Goal: Check status: Check status

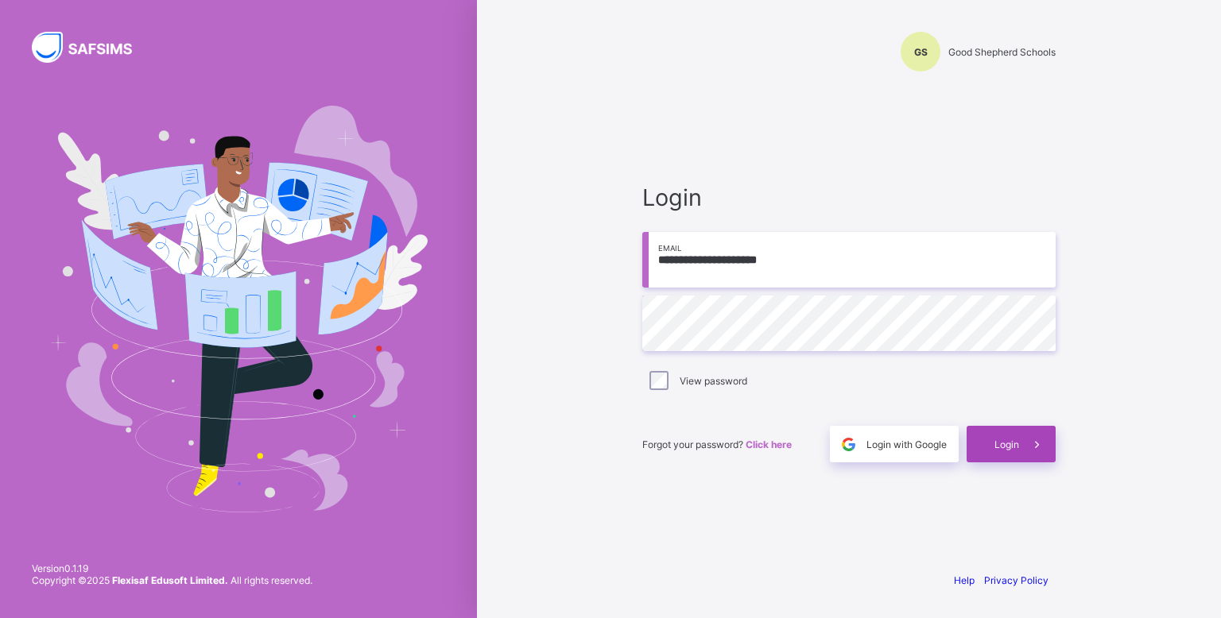
click at [1027, 453] on span at bounding box center [1037, 444] width 37 height 37
click at [757, 255] on input "email" at bounding box center [848, 260] width 413 height 56
type input "**********"
click at [990, 455] on div "Login" at bounding box center [1010, 444] width 89 height 37
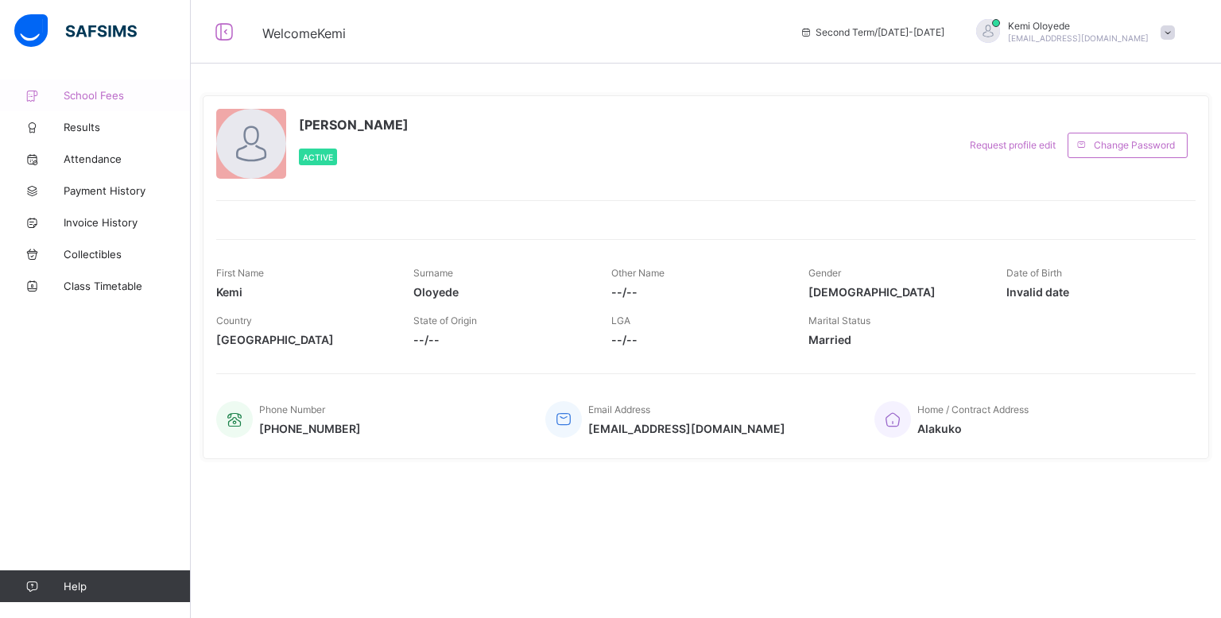
click at [60, 108] on link "School Fees" at bounding box center [95, 95] width 191 height 32
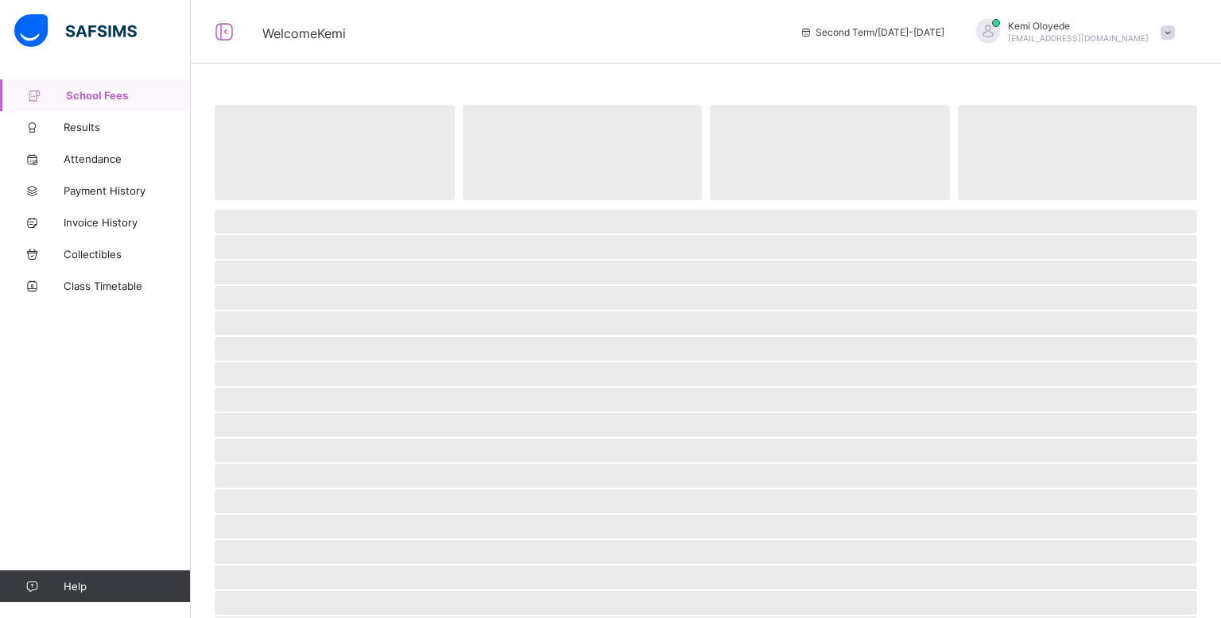
click at [64, 95] on icon at bounding box center [34, 96] width 64 height 12
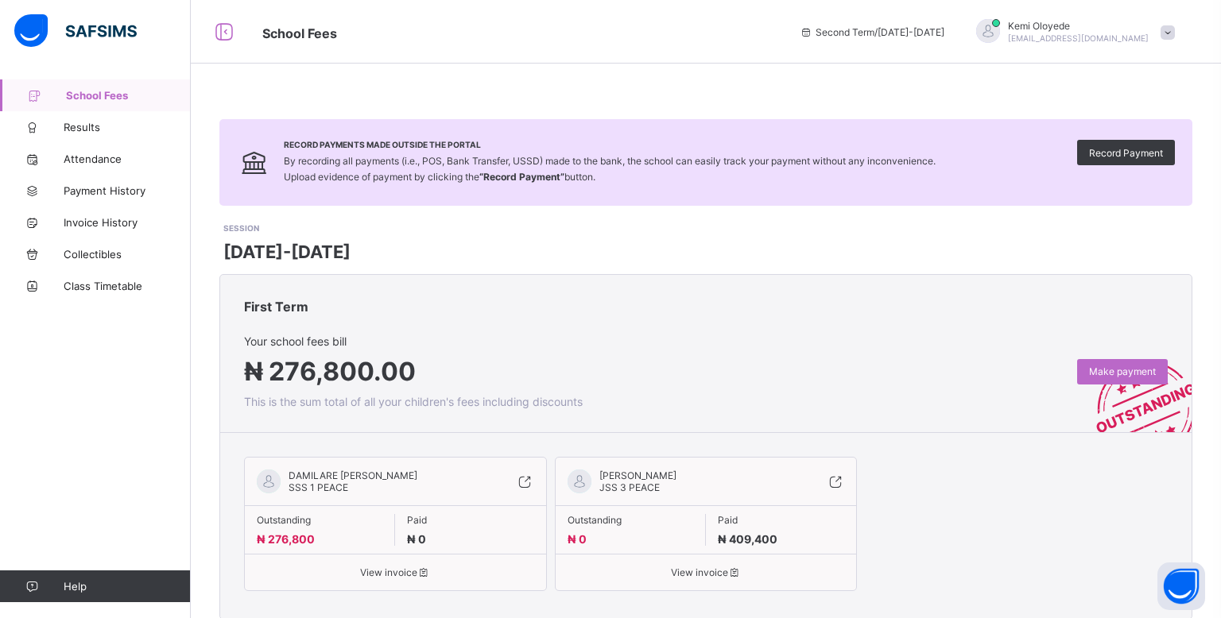
scroll to position [41, 0]
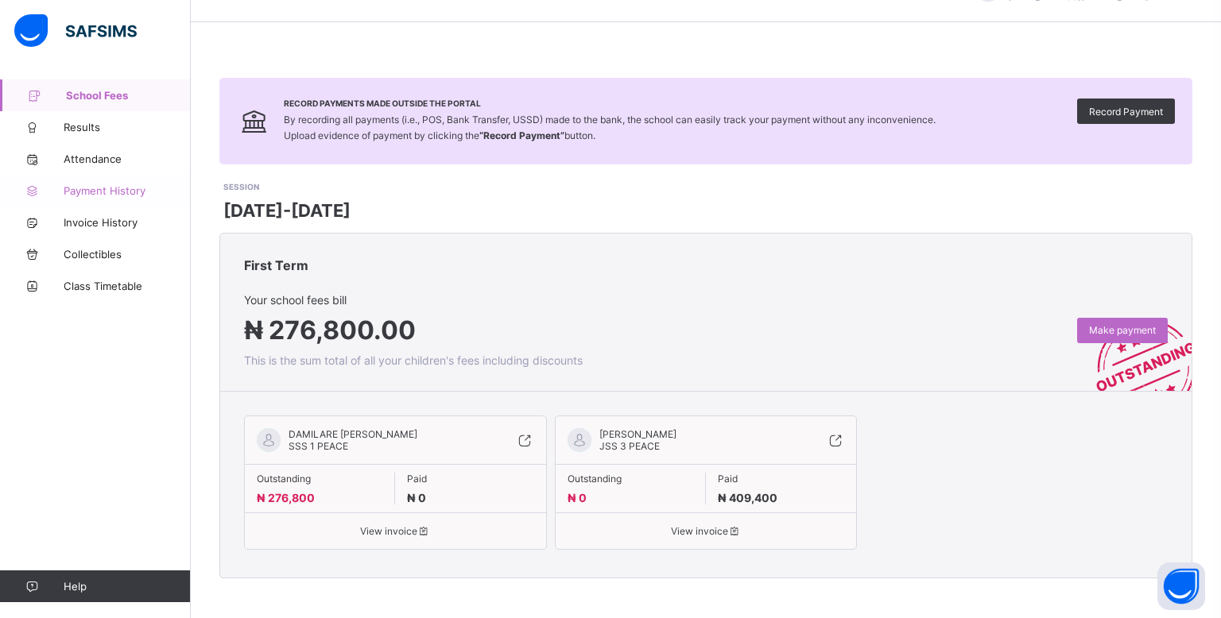
click at [73, 191] on span "Payment History" at bounding box center [127, 190] width 127 height 13
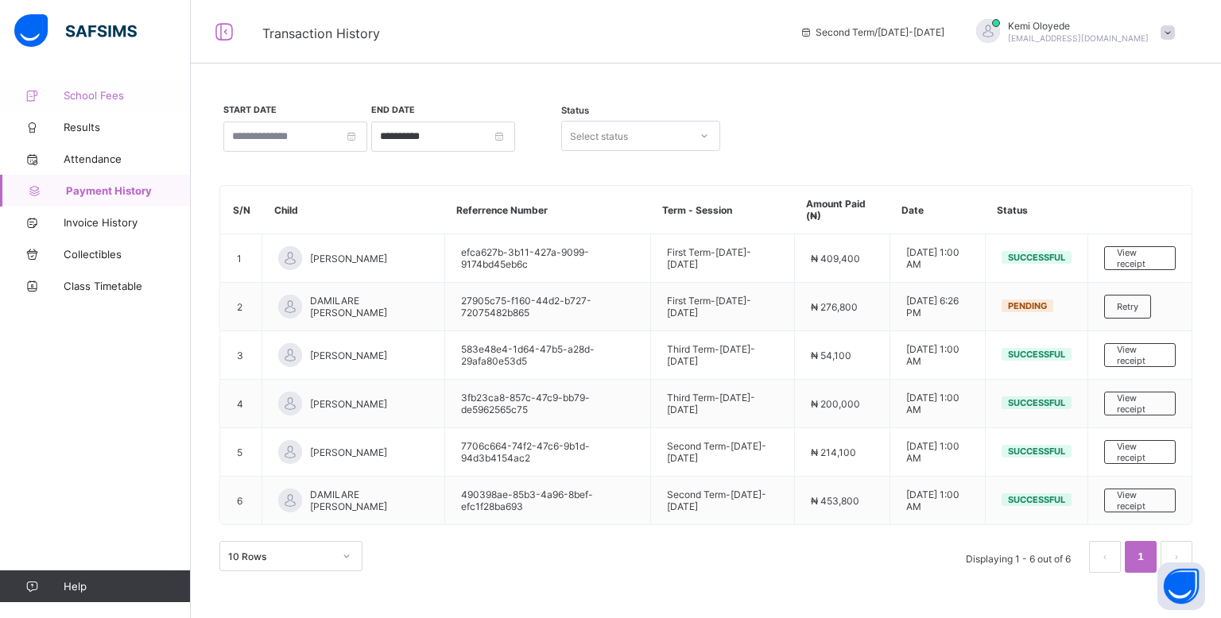
click at [53, 99] on icon at bounding box center [32, 96] width 64 height 12
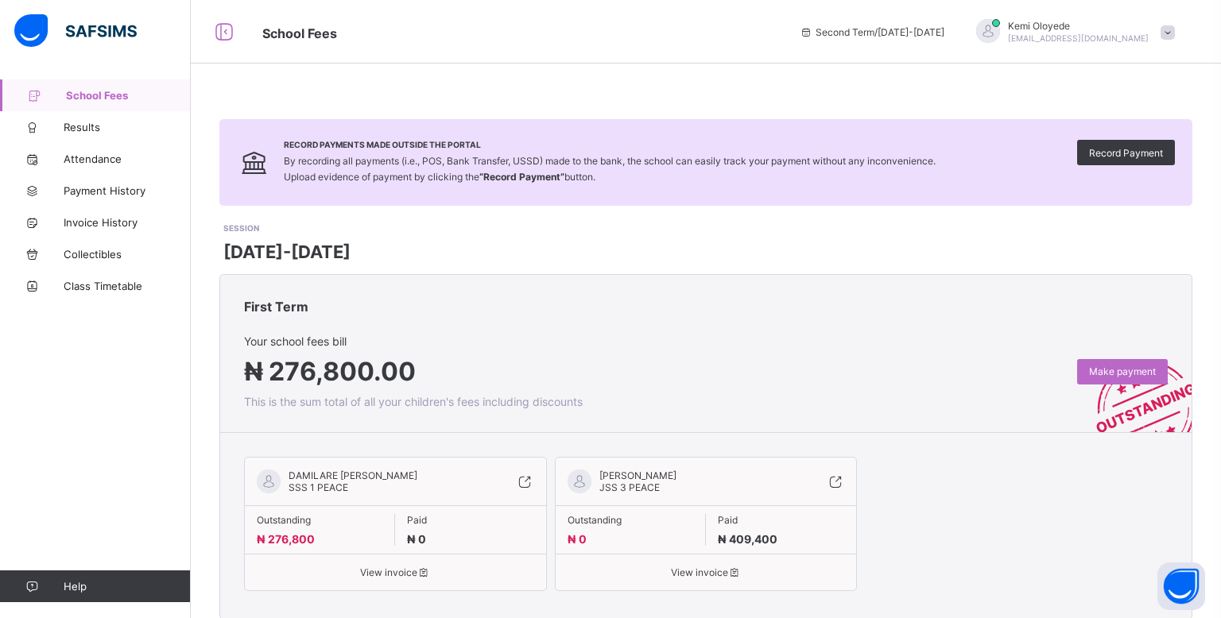
scroll to position [41, 0]
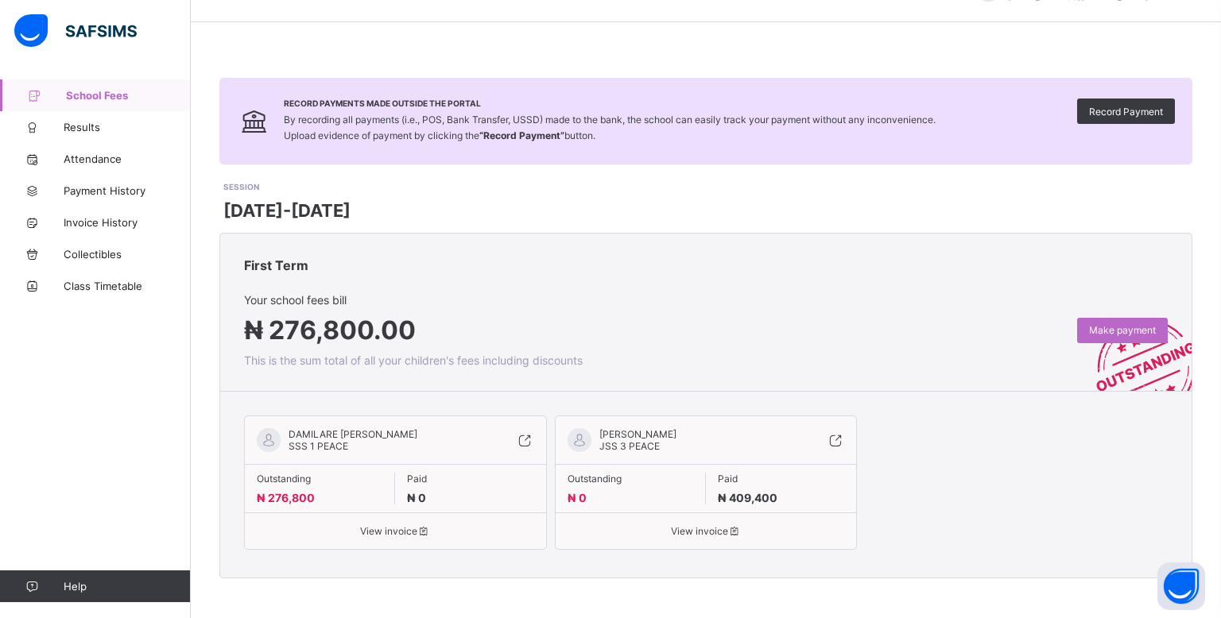
click at [340, 505] on div "Outstanding ₦ 276,800 Paid ₦ 0" at bounding box center [395, 488] width 301 height 48
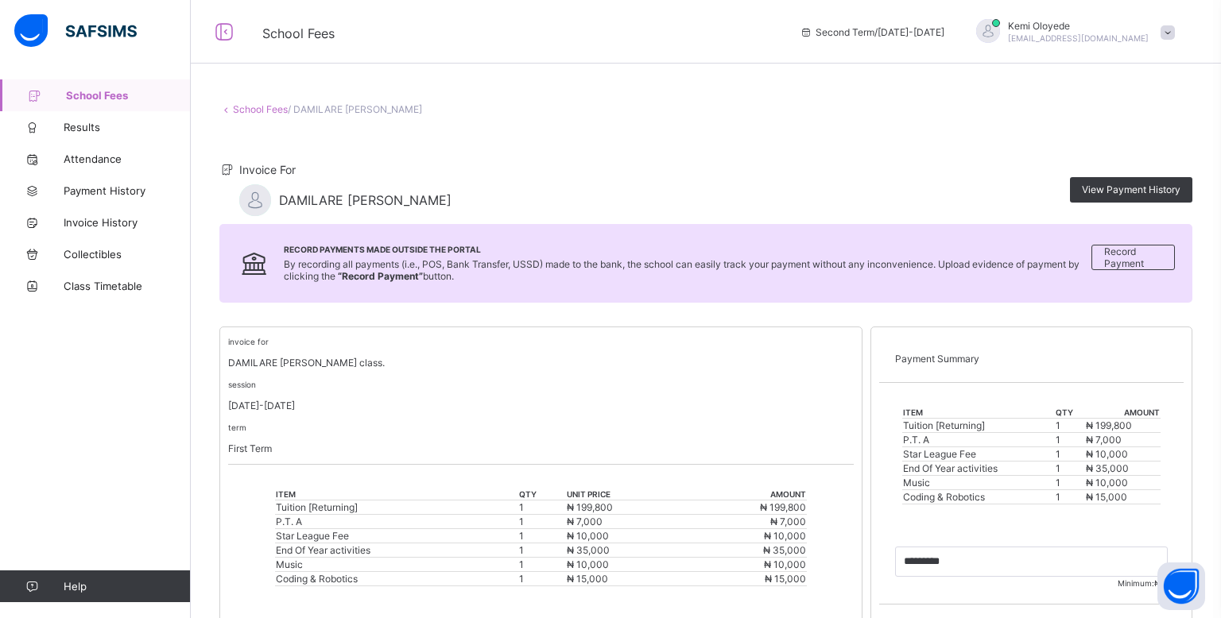
click at [75, 80] on link "School Fees" at bounding box center [95, 95] width 191 height 32
